Goal: Navigation & Orientation: Find specific page/section

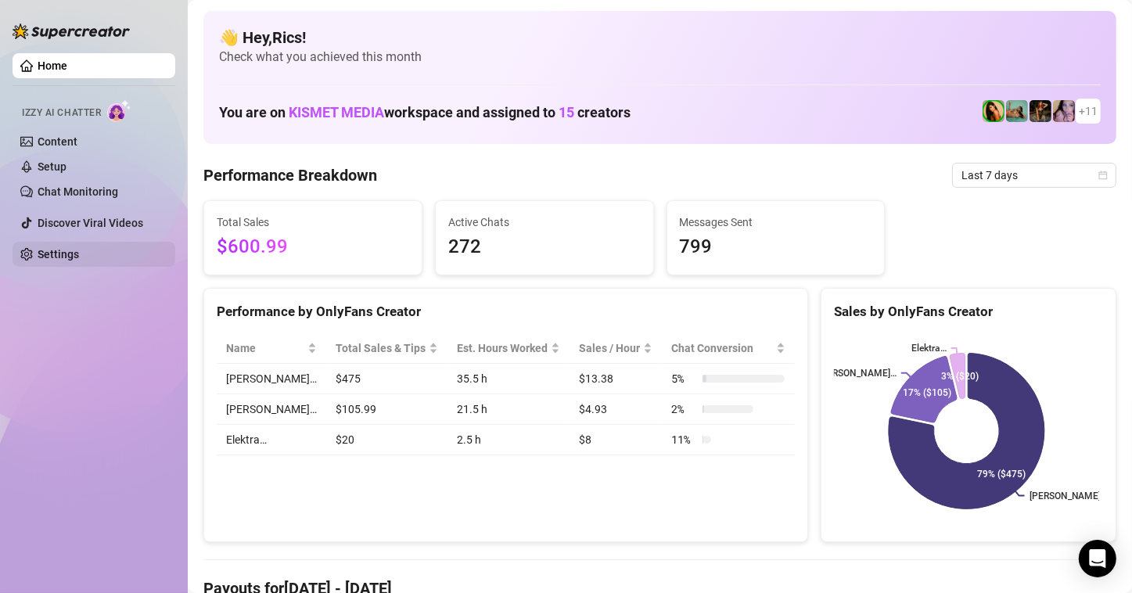
click at [62, 249] on link "Settings" at bounding box center [58, 254] width 41 height 13
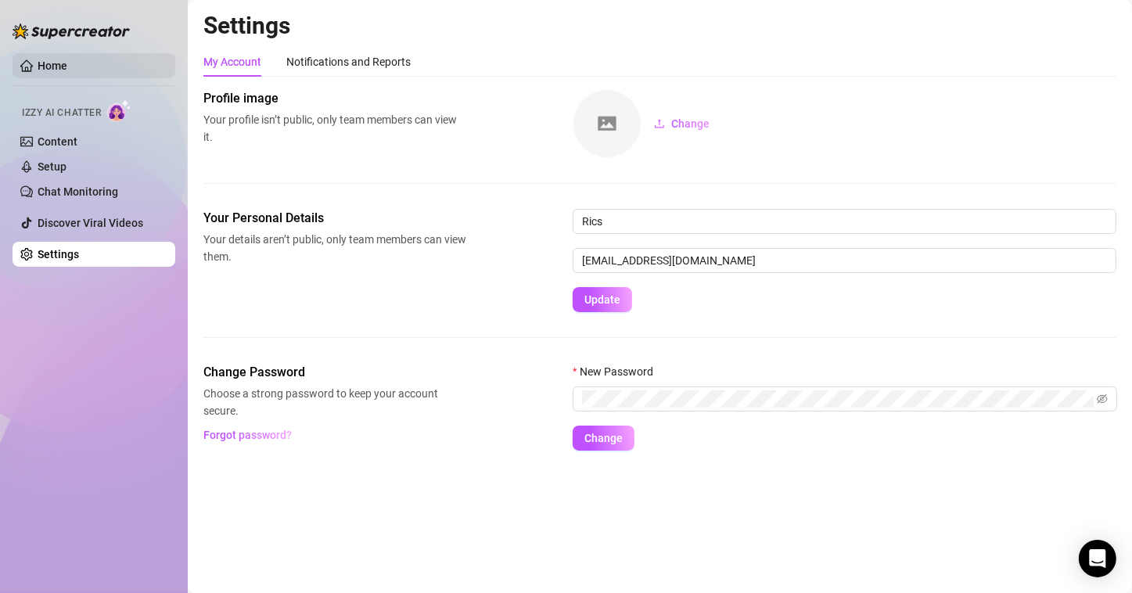
click at [66, 66] on link "Home" at bounding box center [53, 65] width 30 height 13
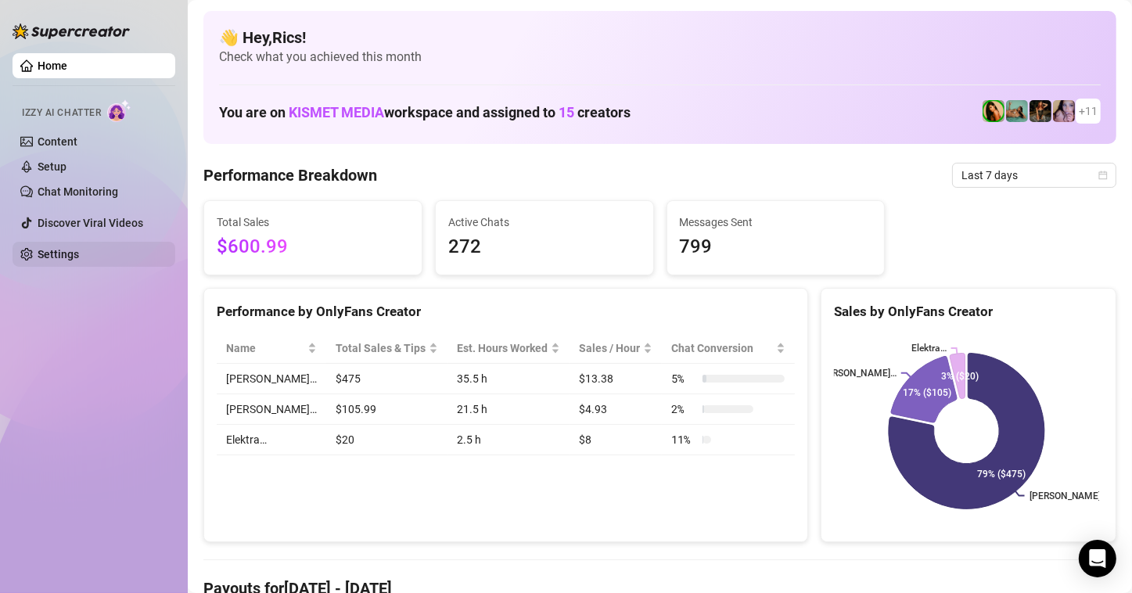
click at [42, 251] on link "Settings" at bounding box center [58, 254] width 41 height 13
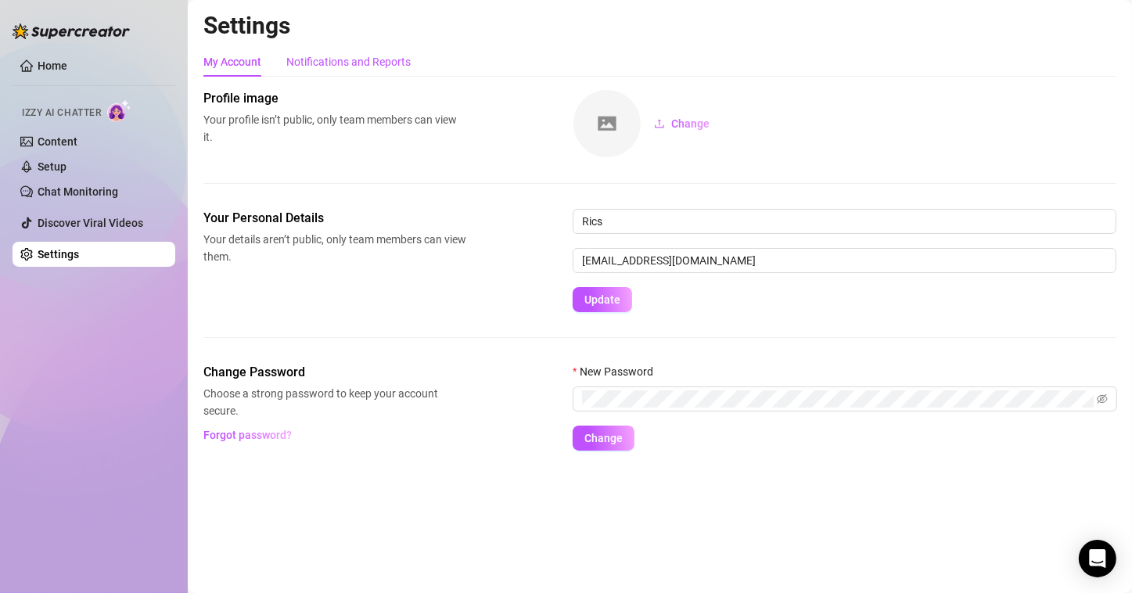
click at [343, 67] on div "Notifications and Reports" at bounding box center [348, 61] width 124 height 17
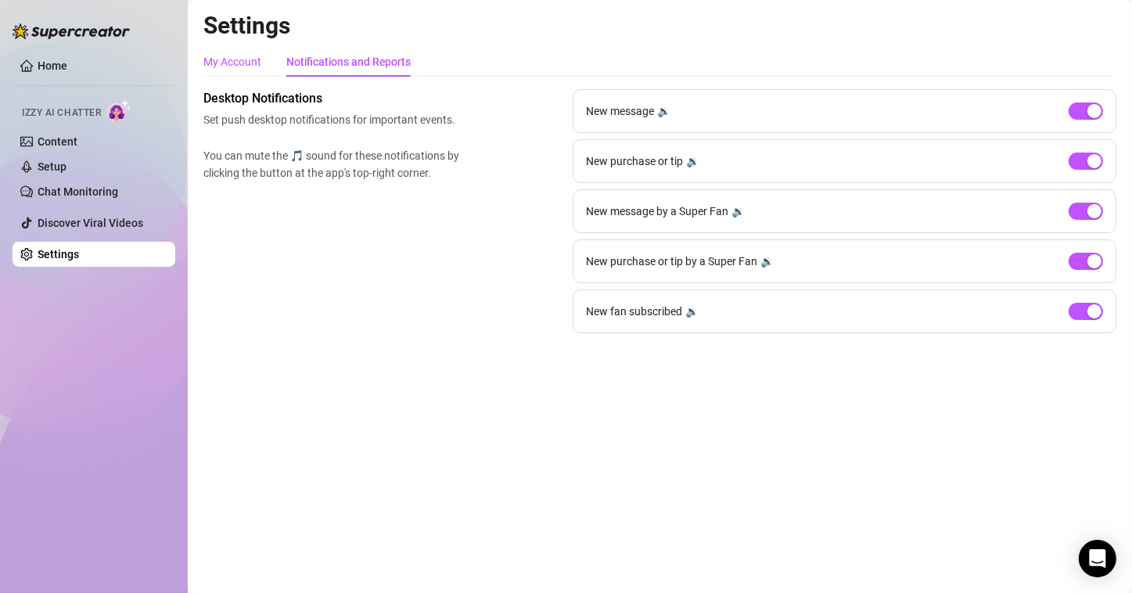
click at [240, 63] on div "My Account" at bounding box center [232, 61] width 58 height 17
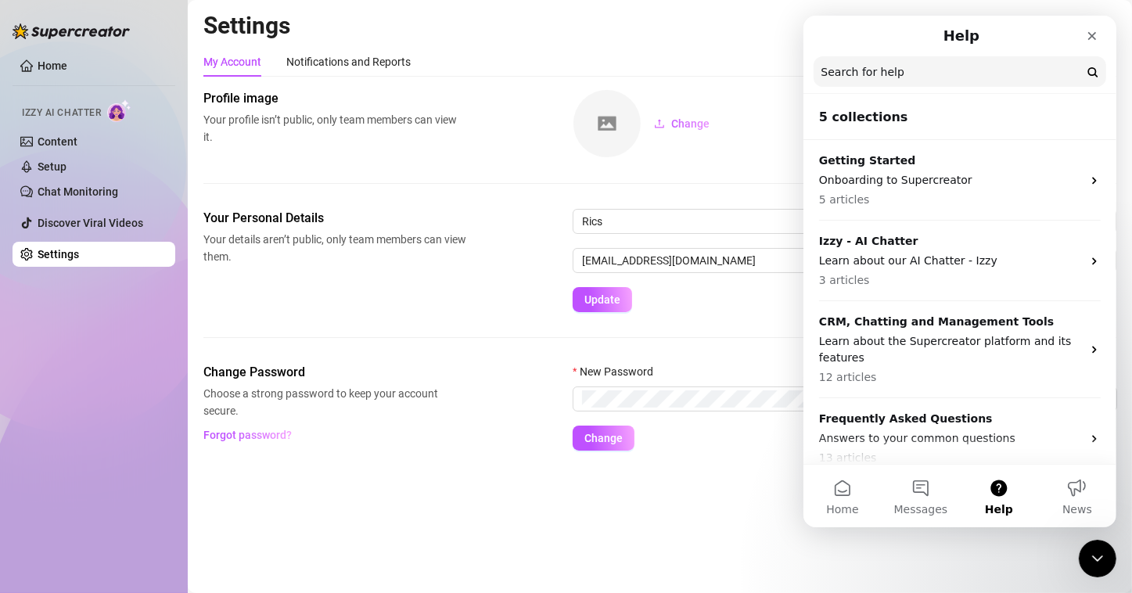
click at [91, 305] on div "Home Izzy AI Chatter Content Setup Chat Monitoring Discover Viral Videos Settin…" at bounding box center [94, 289] width 163 height 579
click at [1092, 38] on icon "Close" at bounding box center [1091, 36] width 13 height 13
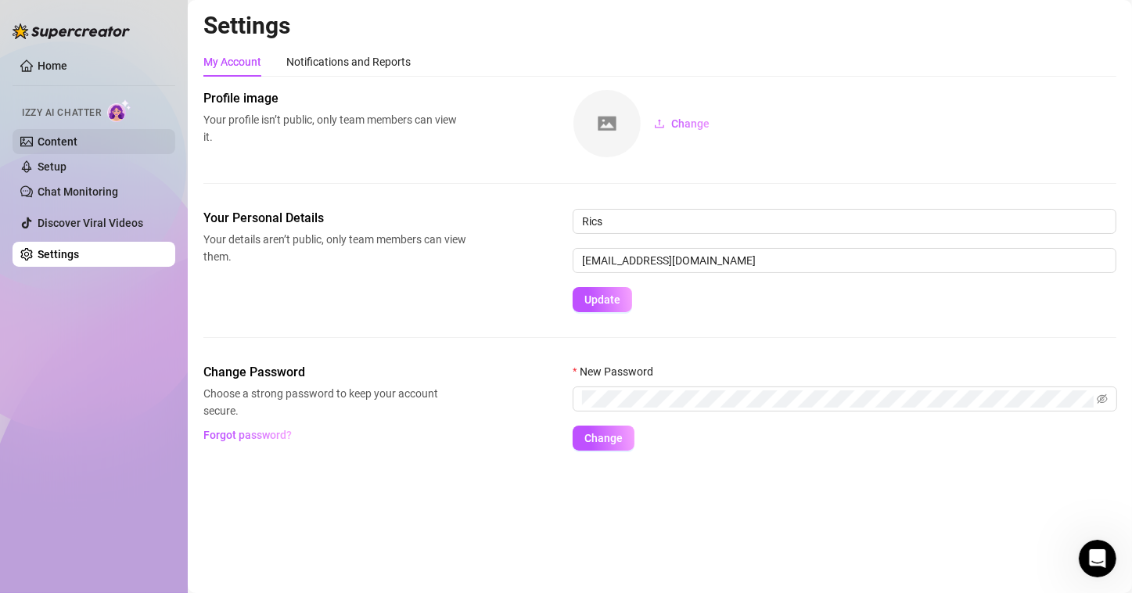
click at [39, 148] on link "Content" at bounding box center [58, 141] width 40 height 13
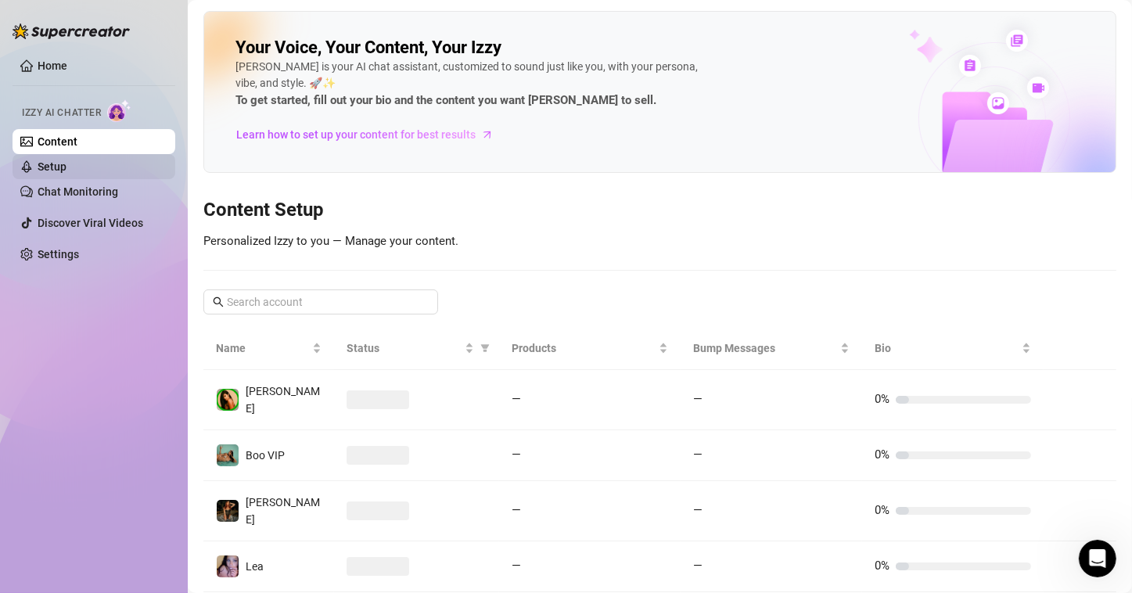
click at [46, 164] on link "Setup" at bounding box center [52, 166] width 29 height 13
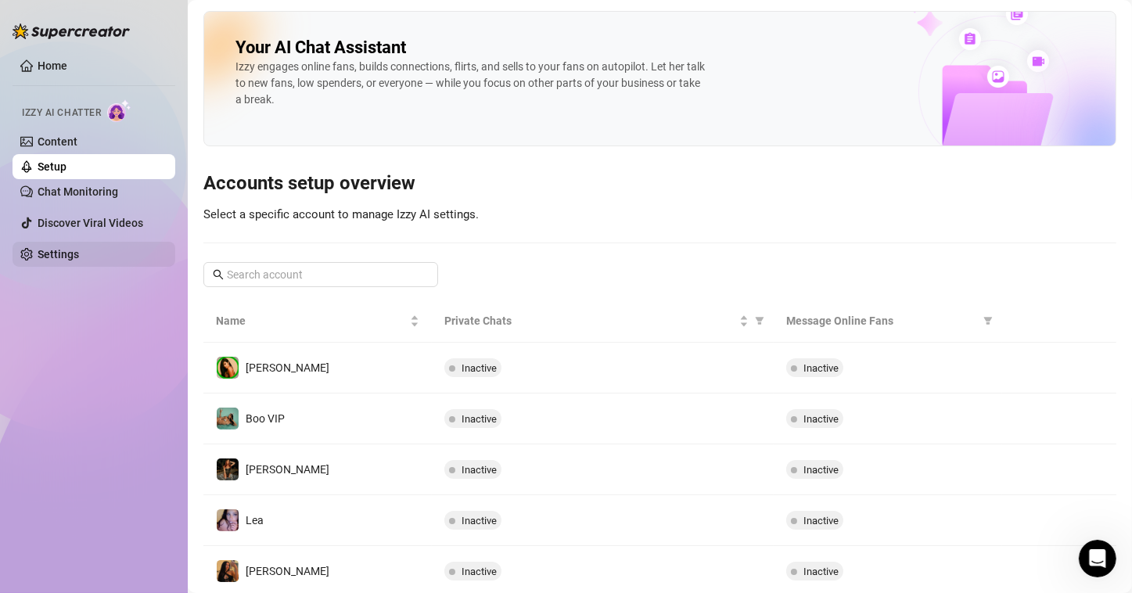
click at [61, 250] on link "Settings" at bounding box center [58, 254] width 41 height 13
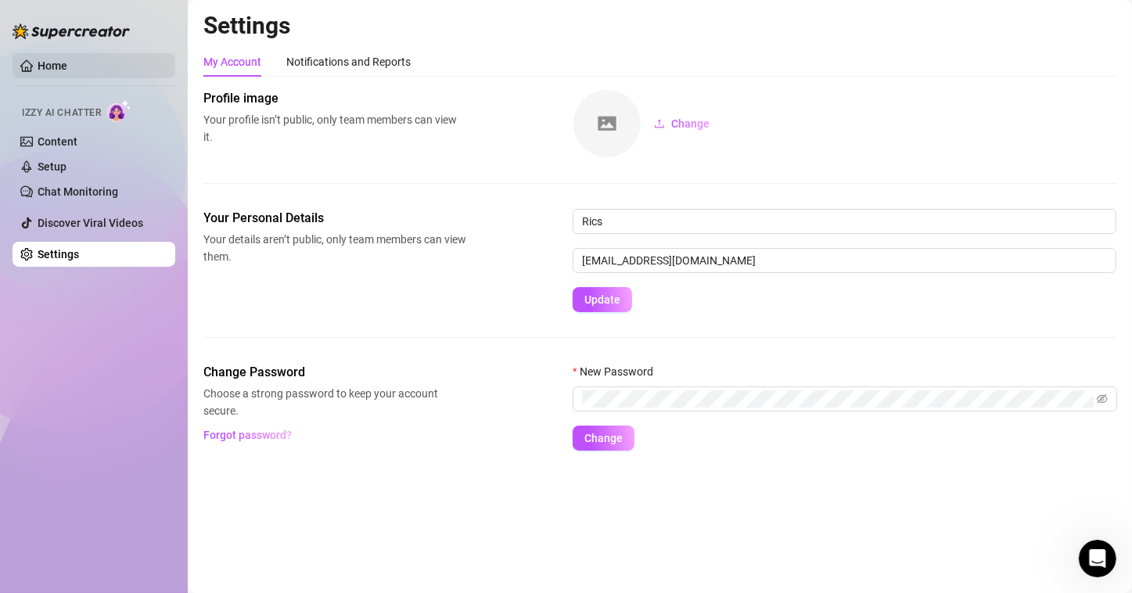
click at [38, 66] on link "Home" at bounding box center [53, 65] width 30 height 13
click at [38, 64] on link "Home" at bounding box center [53, 65] width 30 height 13
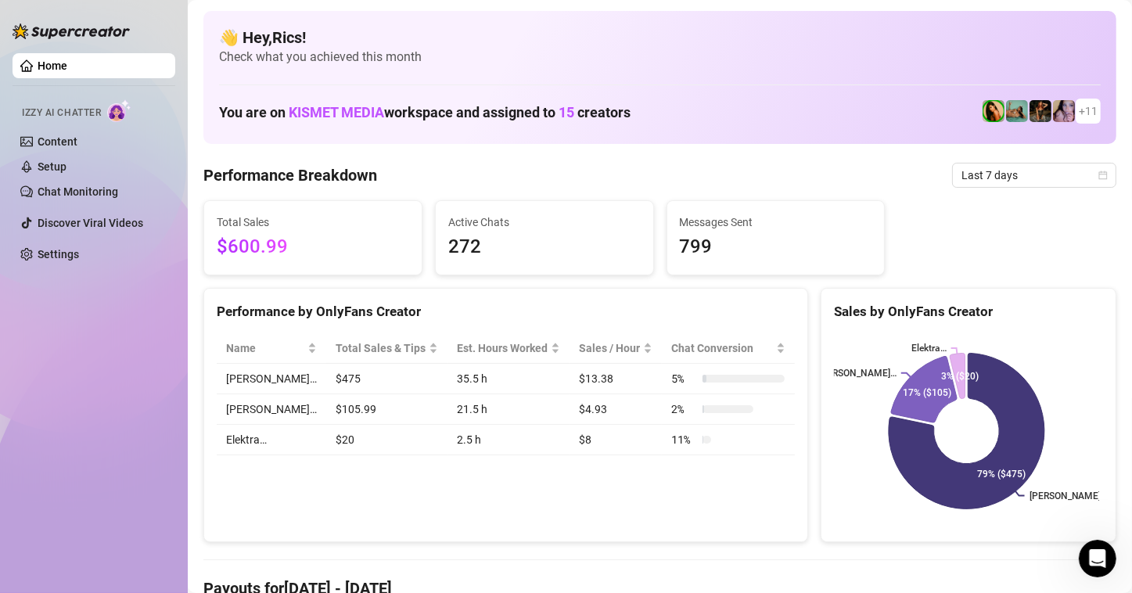
click at [38, 62] on link "Home" at bounding box center [53, 65] width 30 height 13
click at [38, 70] on link "Home" at bounding box center [53, 65] width 30 height 13
click at [79, 250] on link "Settings" at bounding box center [58, 254] width 41 height 13
